Goal: Task Accomplishment & Management: Complete application form

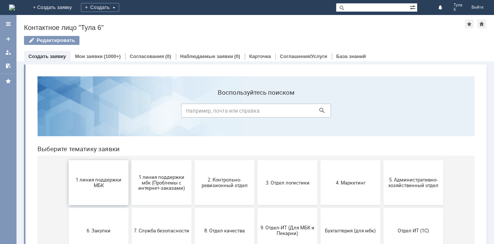
click at [101, 184] on span "1 линия поддержки МБК" at bounding box center [98, 182] width 55 height 11
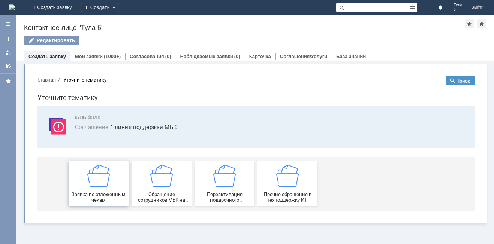
click at [98, 181] on img at bounding box center [98, 176] width 22 height 22
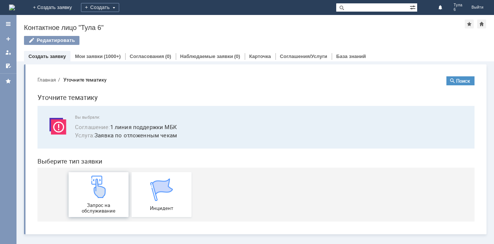
click at [98, 194] on img at bounding box center [98, 187] width 22 height 22
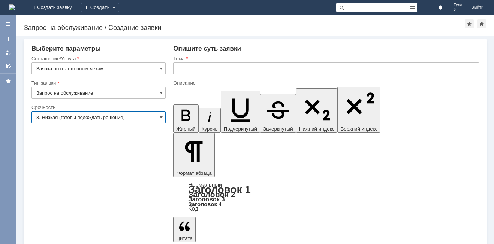
click at [53, 116] on input "3. Низкая (готовы подождать решение)" at bounding box center [98, 117] width 134 height 12
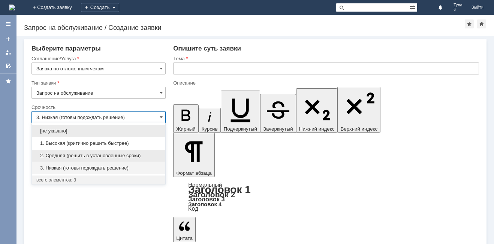
click at [57, 154] on span "2. Средняя (решить в установленные сроки)" at bounding box center [98, 156] width 124 height 6
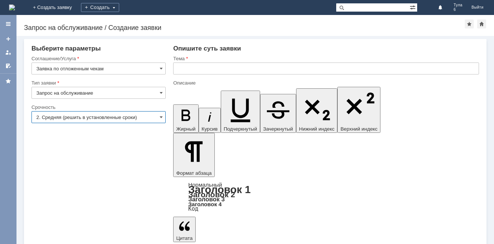
type input "2. Средняя (решить в установленные сроки)"
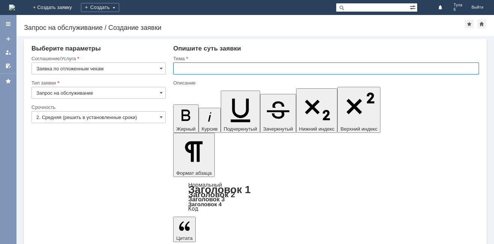
click at [180, 67] on input "text" at bounding box center [326, 69] width 306 height 12
type input "отл чеки"
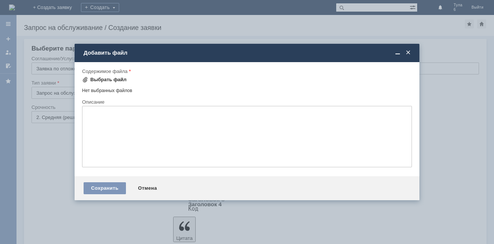
click at [85, 79] on span at bounding box center [85, 80] width 6 height 6
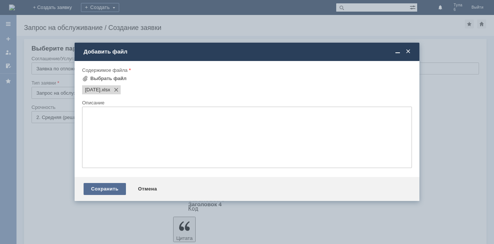
click at [99, 190] on div "Сохранить" at bounding box center [105, 189] width 42 height 12
